Goal: Task Accomplishment & Management: Manage account settings

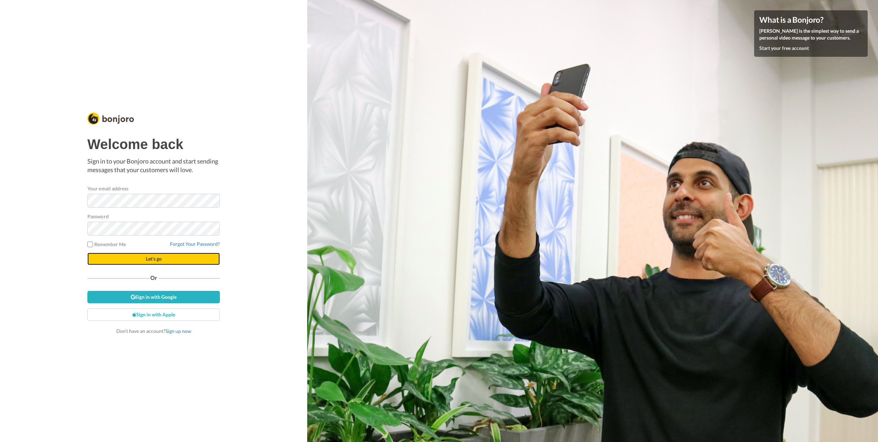
click at [162, 260] on button "Let's go" at bounding box center [153, 258] width 132 height 12
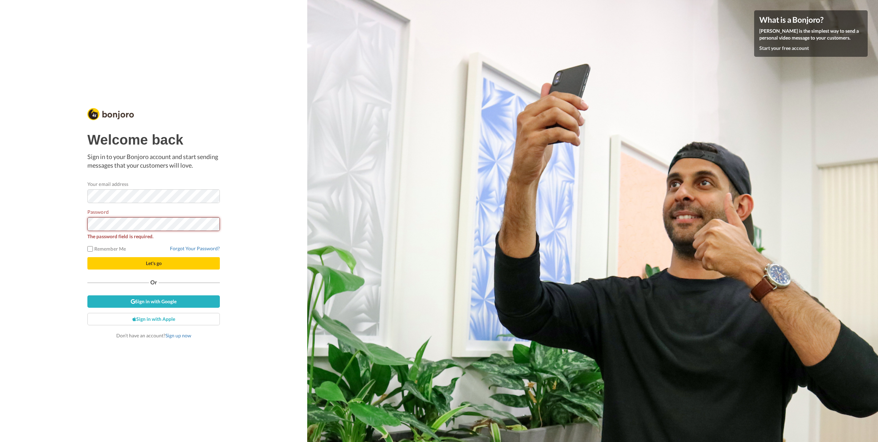
click at [87, 257] on button "Let's go" at bounding box center [153, 263] width 132 height 12
click at [208, 250] on link "Forgot Your Password?" at bounding box center [195, 248] width 50 height 6
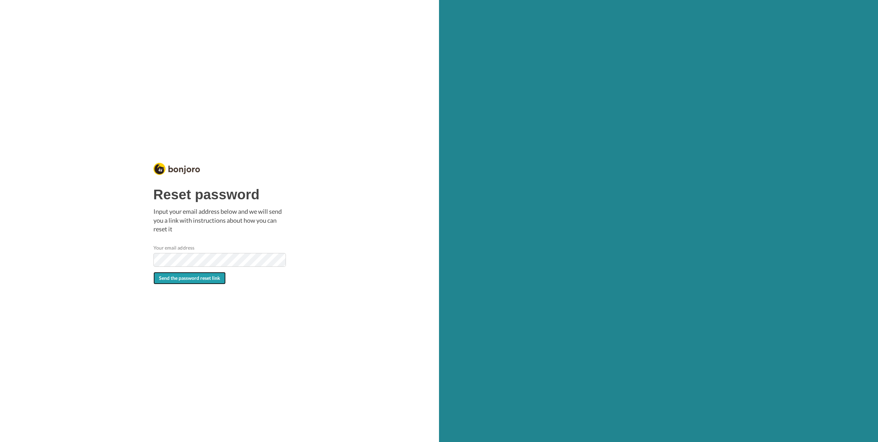
click at [196, 281] on button "Send the password reset link" at bounding box center [189, 278] width 72 height 12
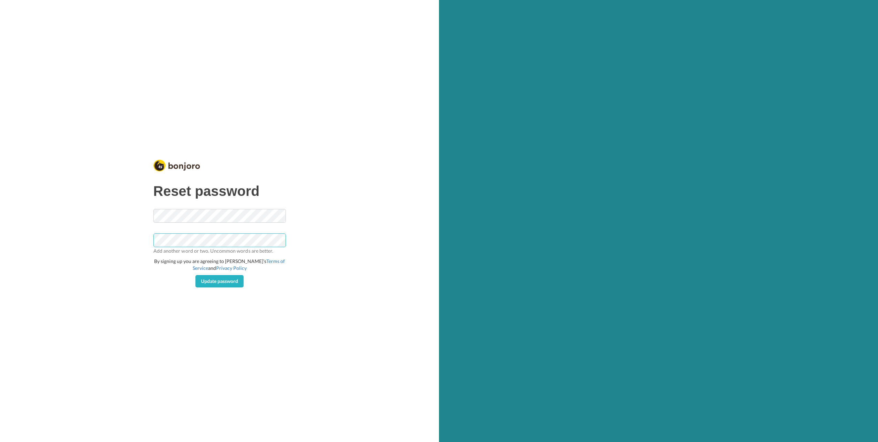
click at [195, 275] on button "Update password" at bounding box center [219, 281] width 48 height 12
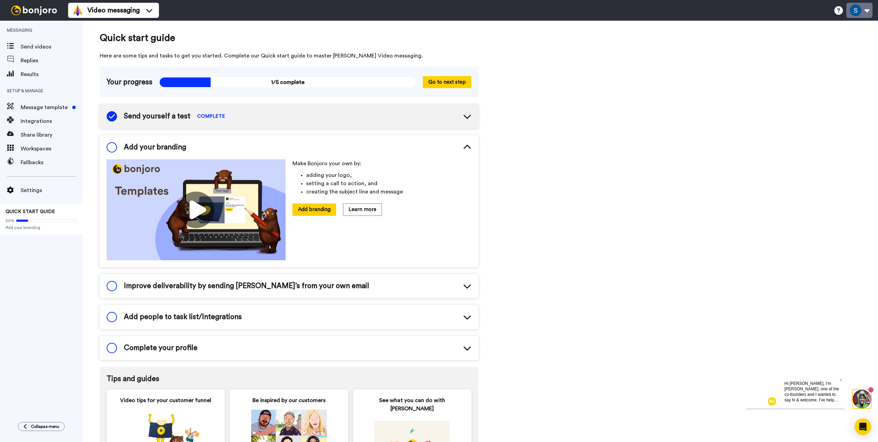
click at [856, 12] on button at bounding box center [859, 10] width 26 height 15
click at [828, 55] on link "Billing" at bounding box center [836, 59] width 72 height 14
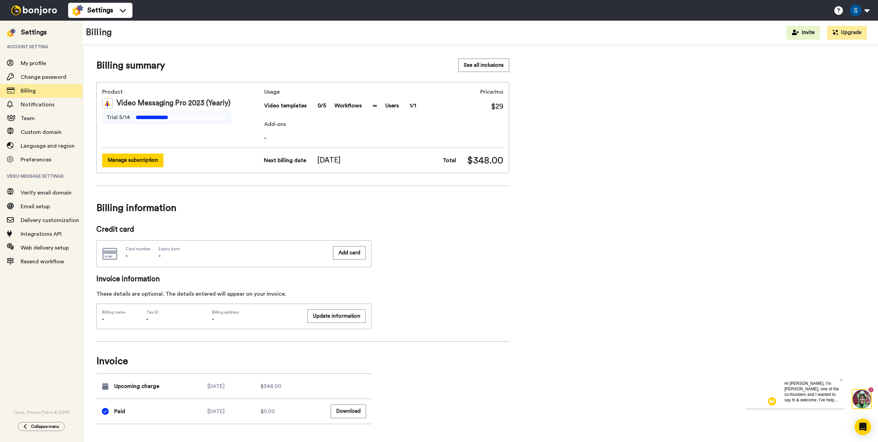
click at [116, 162] on button "Manage subscription" at bounding box center [132, 159] width 61 height 13
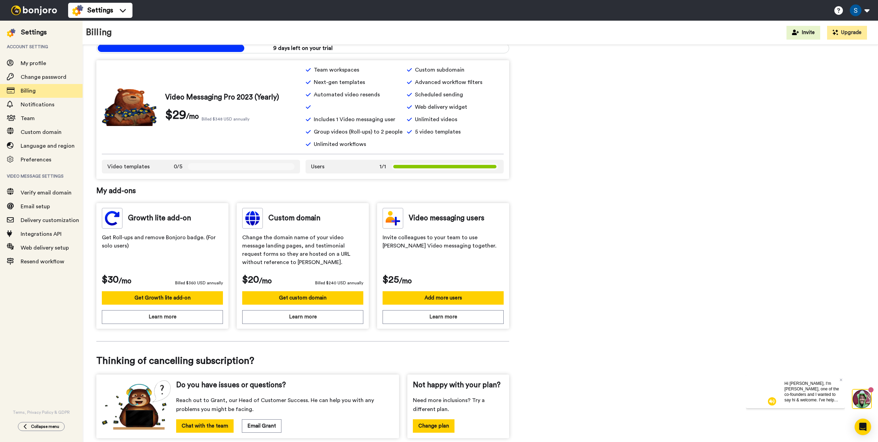
scroll to position [93, 0]
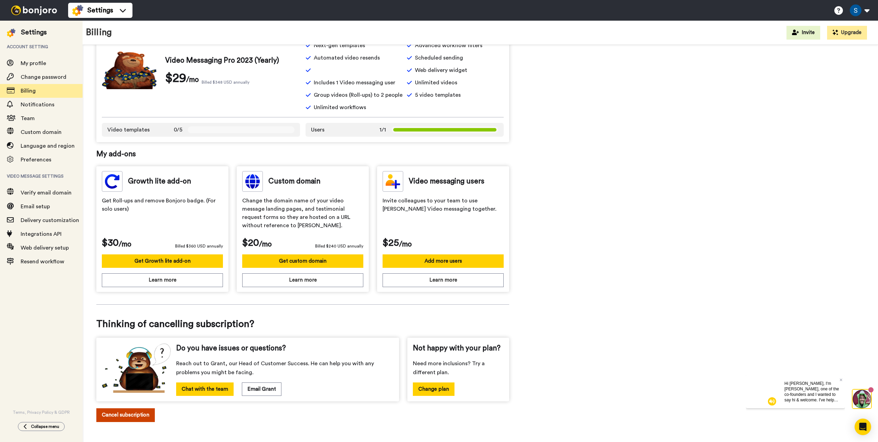
click at [129, 414] on button "Cancel subscription" at bounding box center [125, 414] width 58 height 13
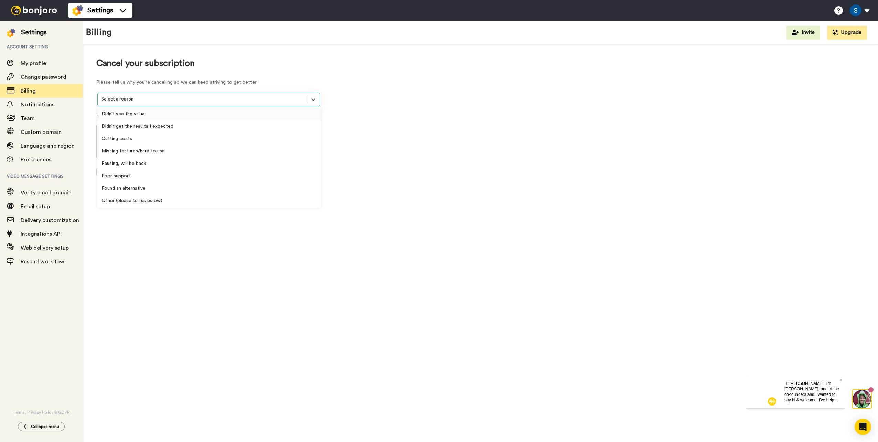
click at [173, 101] on div at bounding box center [202, 99] width 202 height 8
click at [164, 203] on div "Other (please tell us below)" at bounding box center [209, 200] width 224 height 12
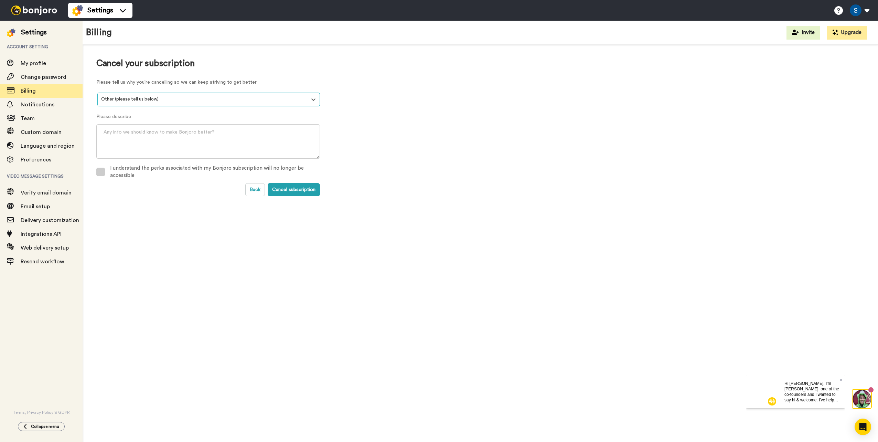
click at [103, 173] on span at bounding box center [100, 172] width 9 height 9
click at [127, 141] on textarea at bounding box center [208, 141] width 224 height 34
type textarea "Not ready for this"
click at [302, 192] on button "Cancel subscription" at bounding box center [294, 189] width 52 height 13
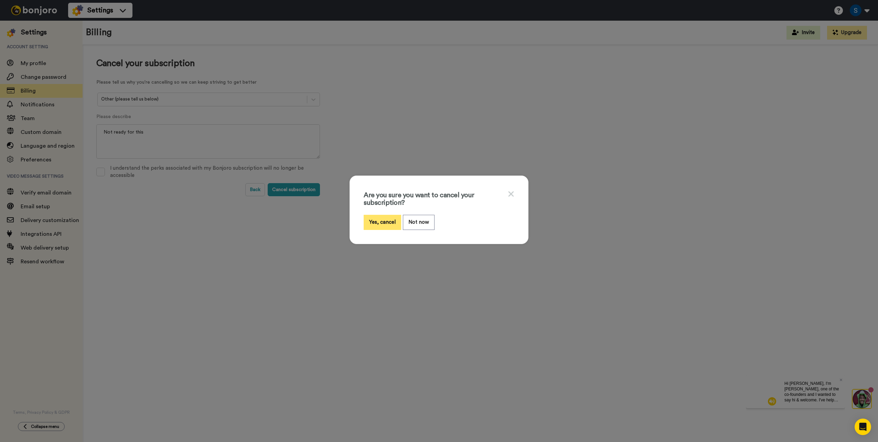
click at [376, 223] on button "Yes, cancel" at bounding box center [382, 222] width 37 height 15
